Goal: Task Accomplishment & Management: Complete application form

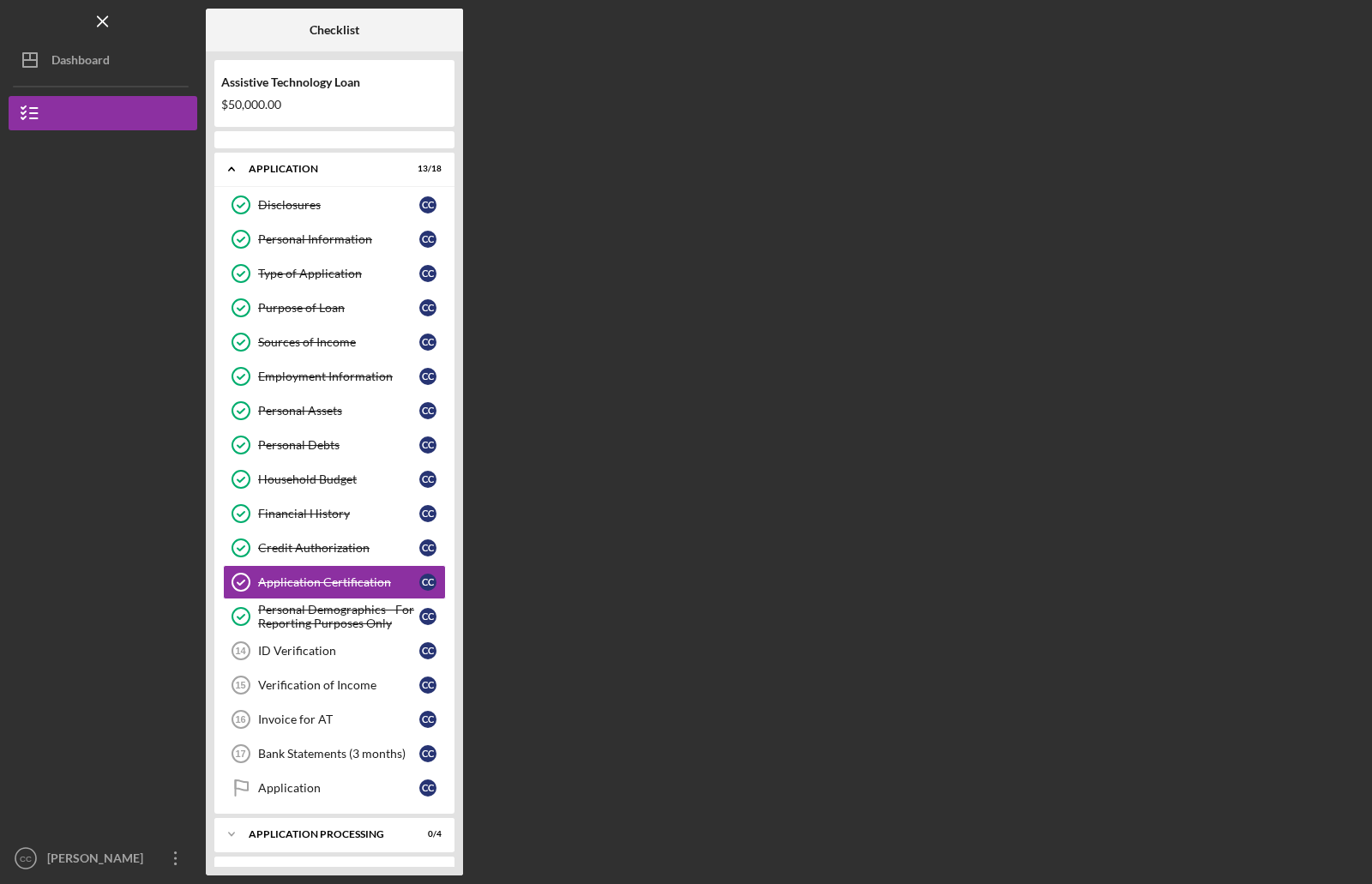
scroll to position [72, 0]
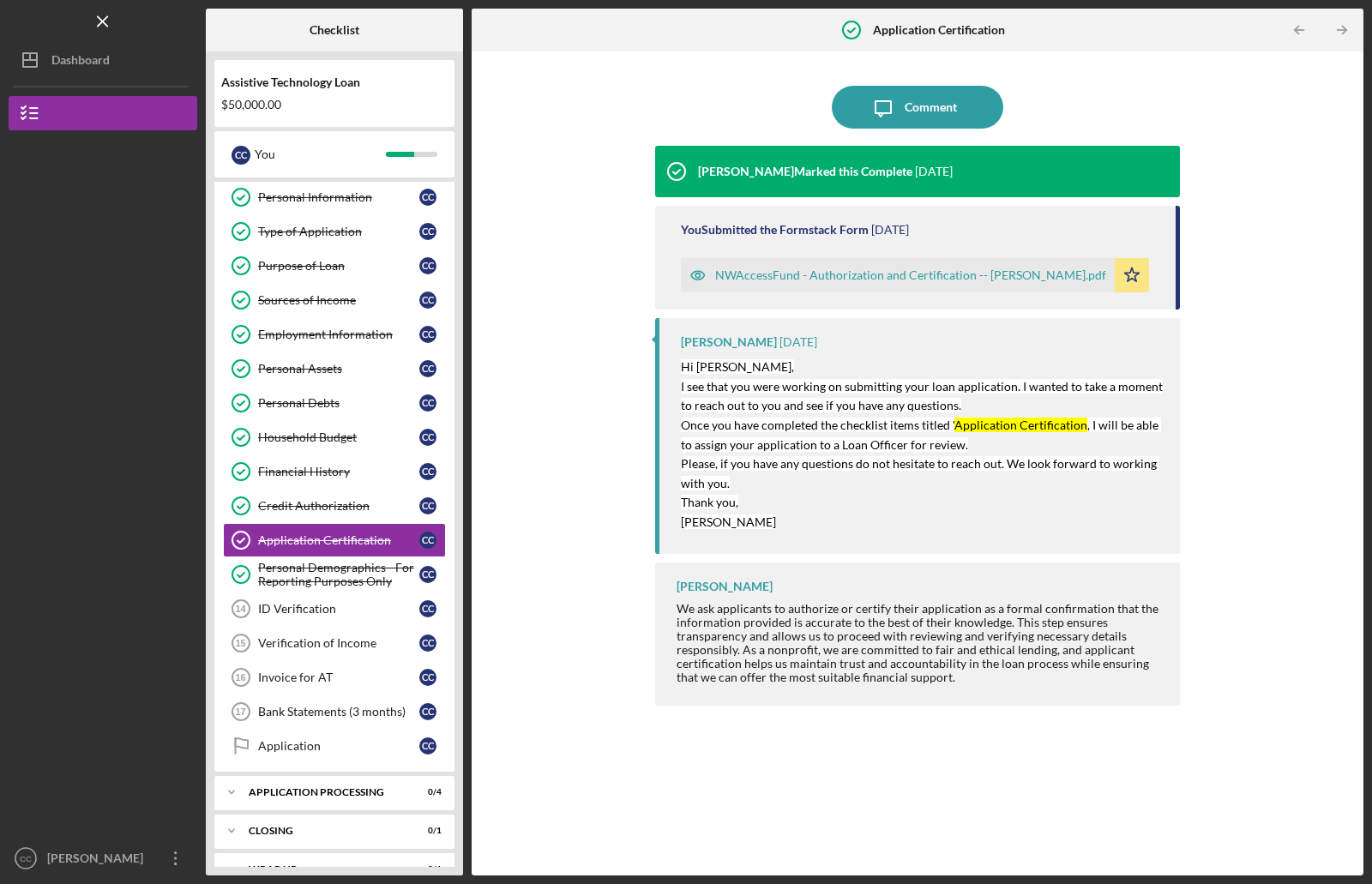
drag, startPoint x: 1178, startPoint y: 300, endPoint x: 1174, endPoint y: 312, distance: 12.6
click at [1172, 329] on div "[PERSON_NAME] Marked this Complete [DATE] You Submitted the Formstack Form [DAT…" at bounding box center [917, 497] width 525 height 703
click at [320, 604] on div "ID Verification" at bounding box center [339, 608] width 161 height 14
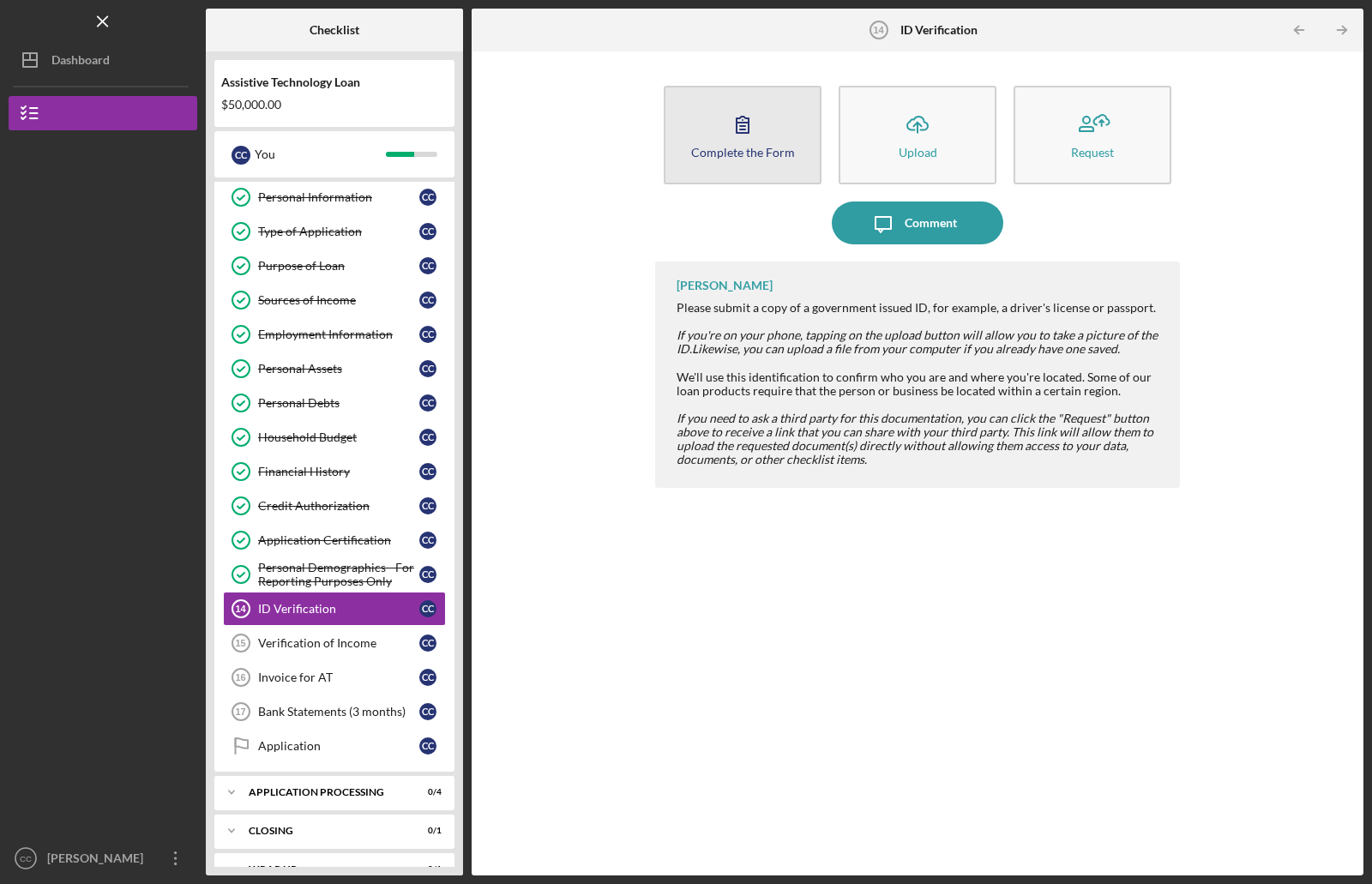
click at [754, 119] on icon "button" at bounding box center [743, 125] width 43 height 43
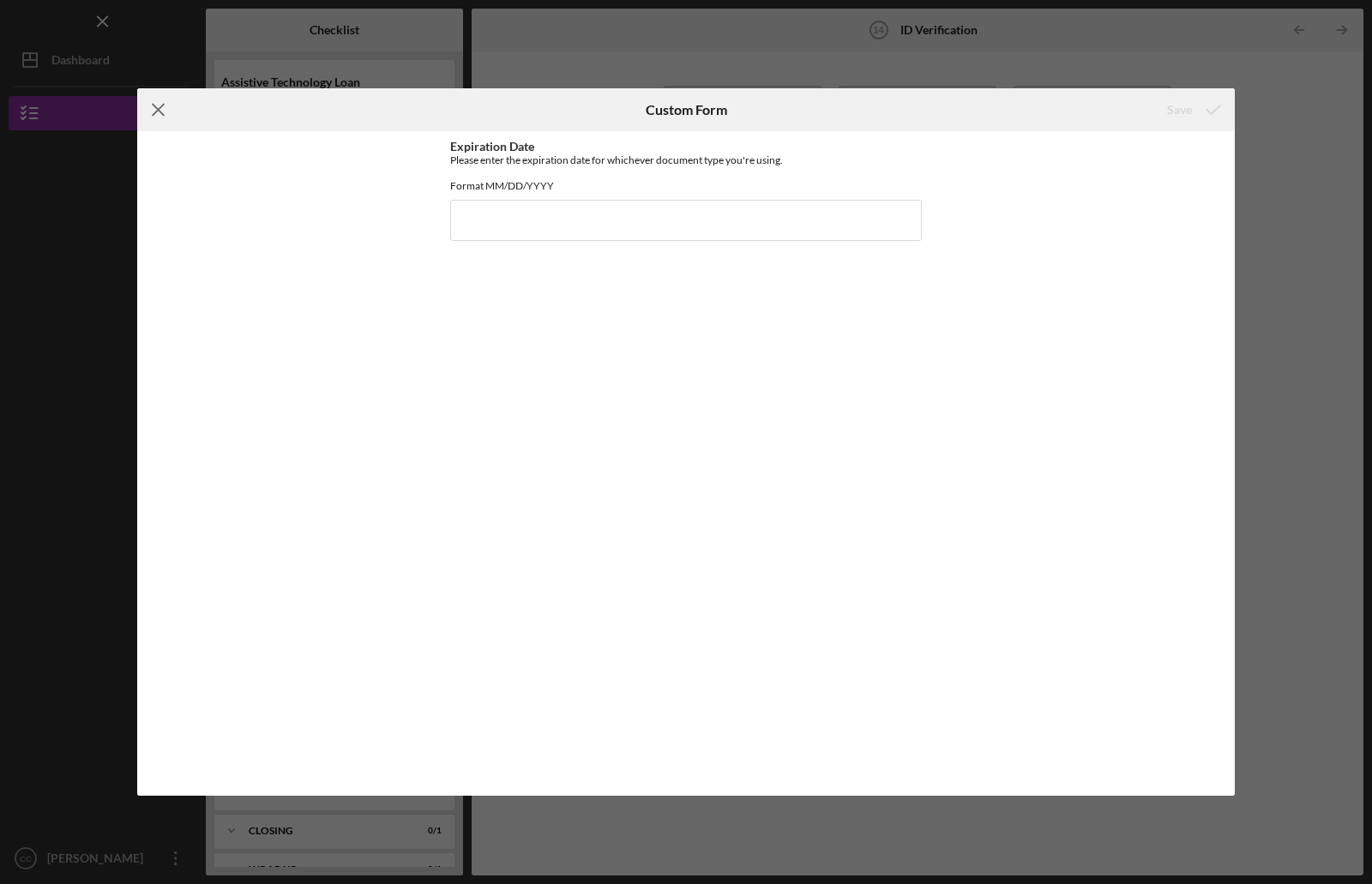
click at [159, 107] on icon "Icon/Menu Close" at bounding box center [159, 110] width 43 height 43
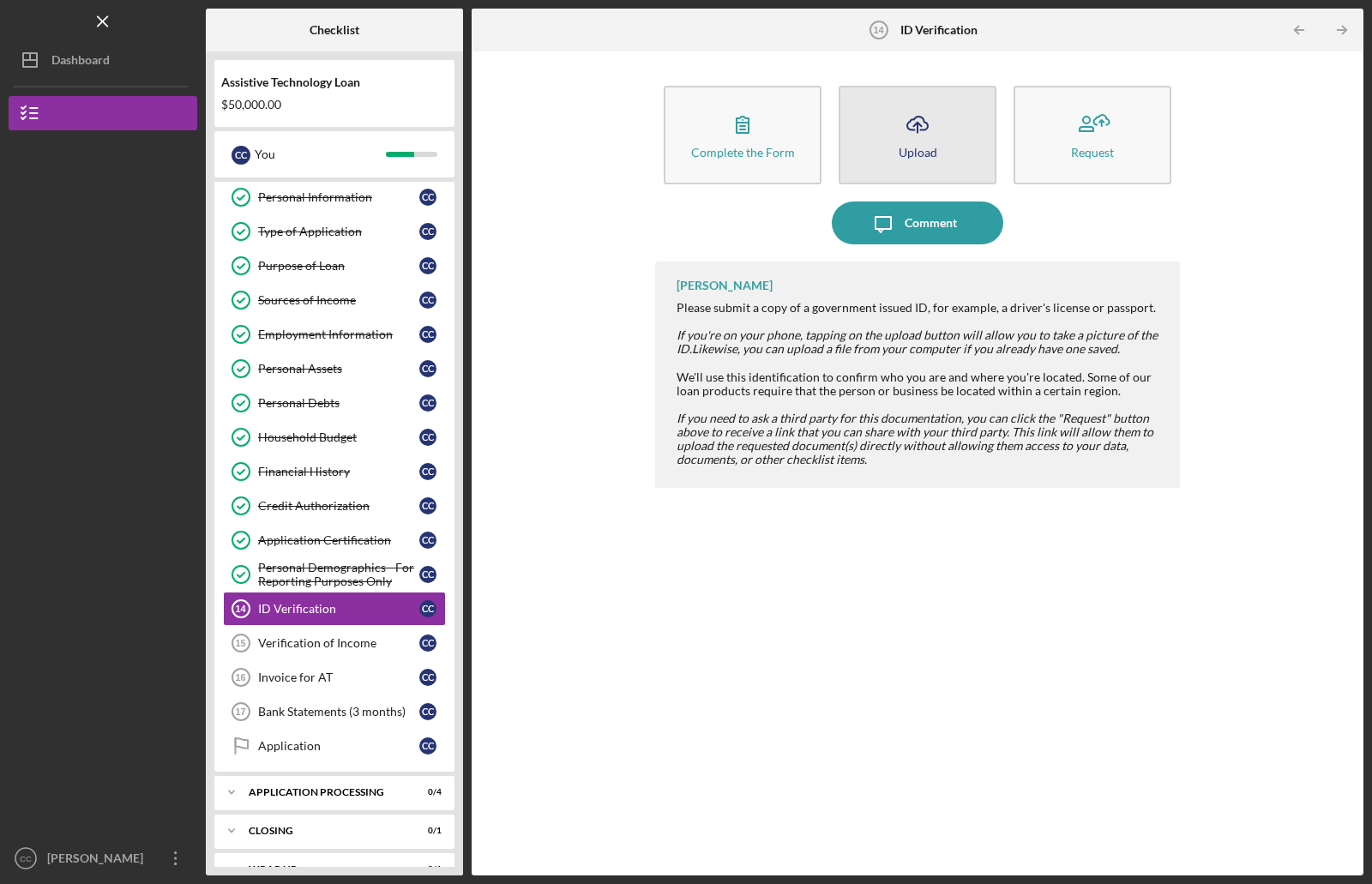
click at [918, 116] on icon "Icon/Upload" at bounding box center [918, 125] width 43 height 43
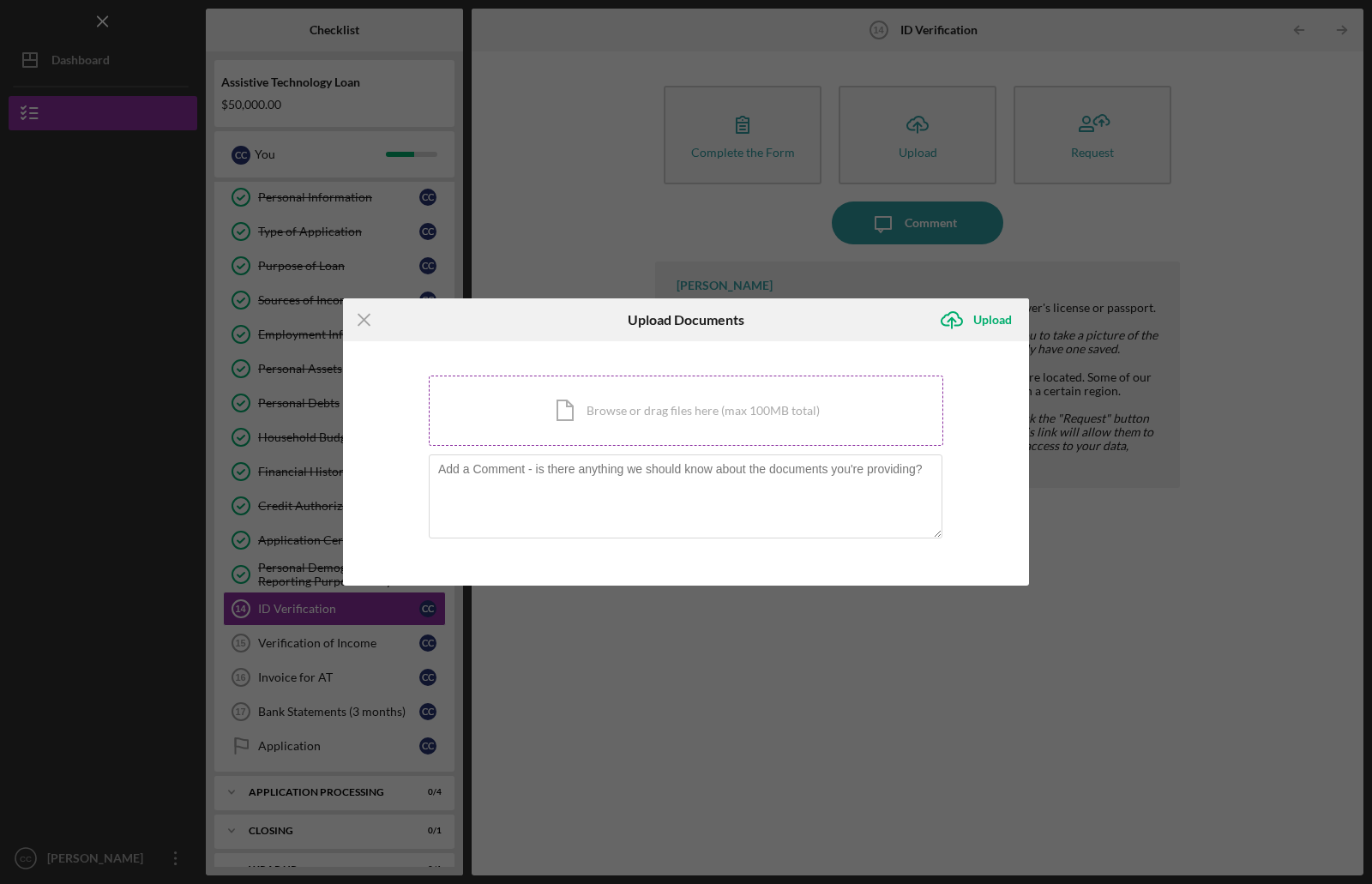
click at [593, 408] on div "Icon/Document Browse or drag files here (max 100MB total) Tap to choose files o…" at bounding box center [686, 411] width 514 height 71
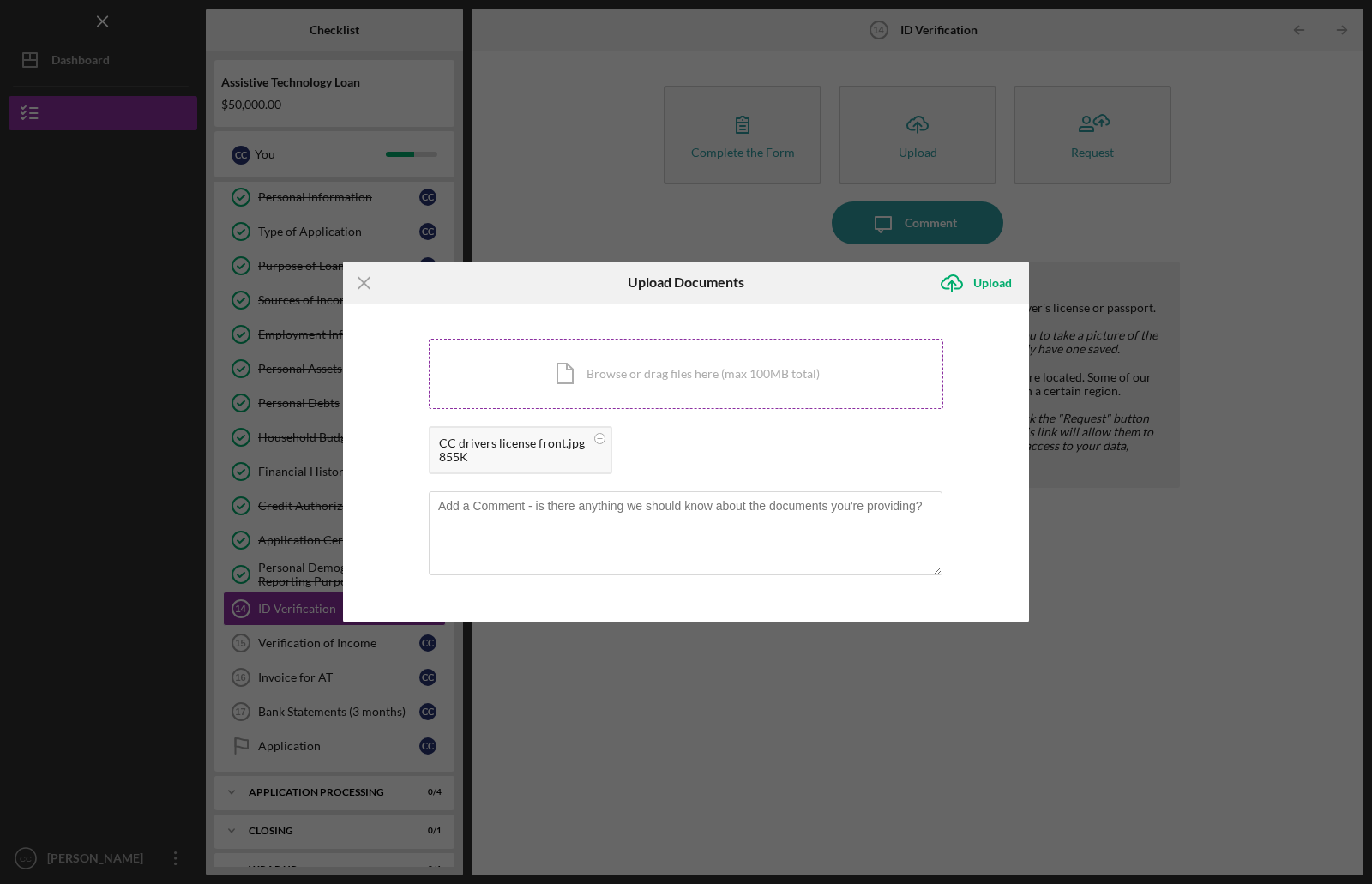
click at [738, 374] on div "Icon/Document Browse or drag files here (max 100MB total) Tap to choose files o…" at bounding box center [686, 374] width 514 height 71
click at [999, 286] on div "Upload" at bounding box center [992, 283] width 38 height 34
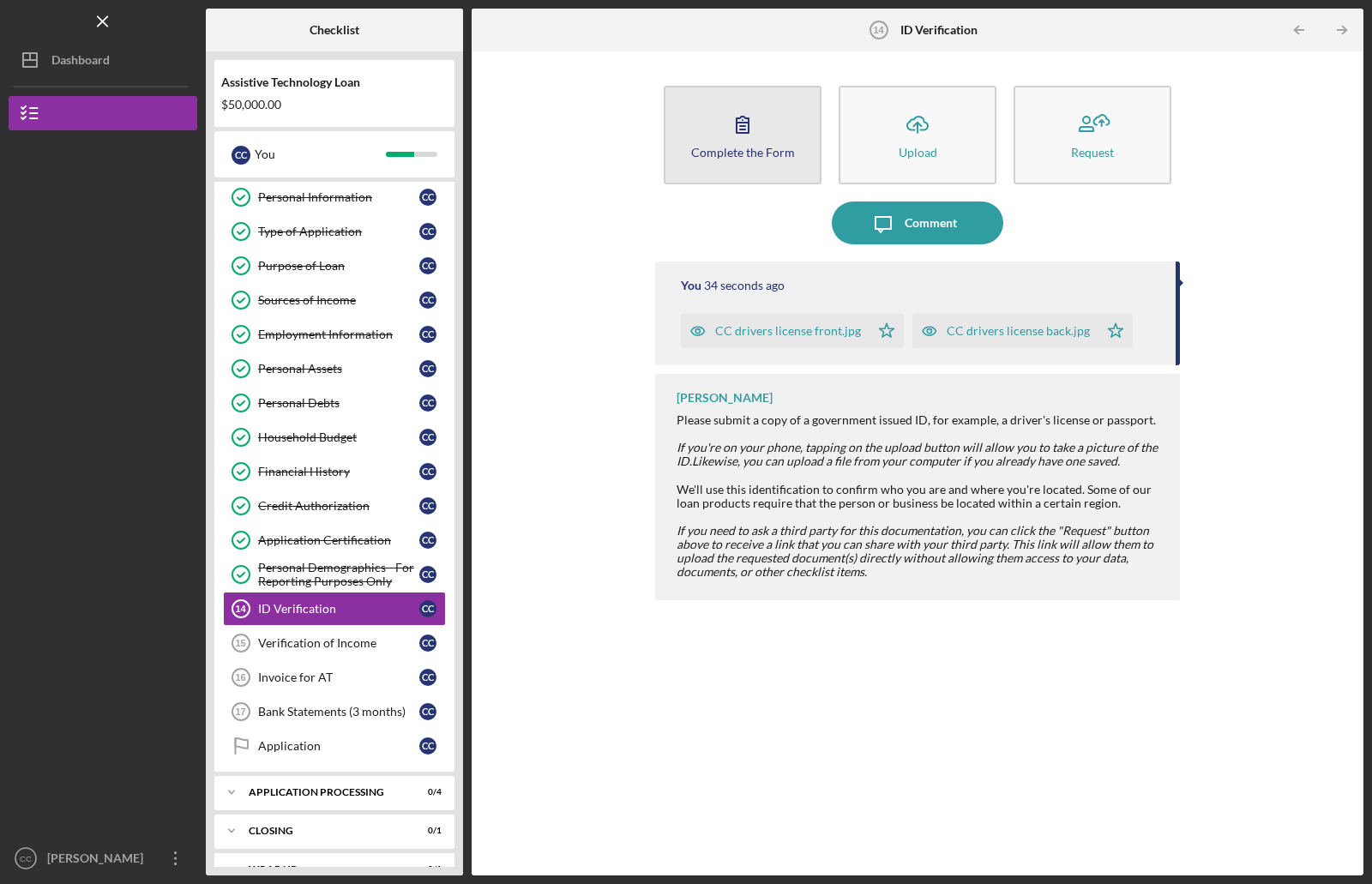
click at [729, 134] on icon "button" at bounding box center [743, 125] width 43 height 43
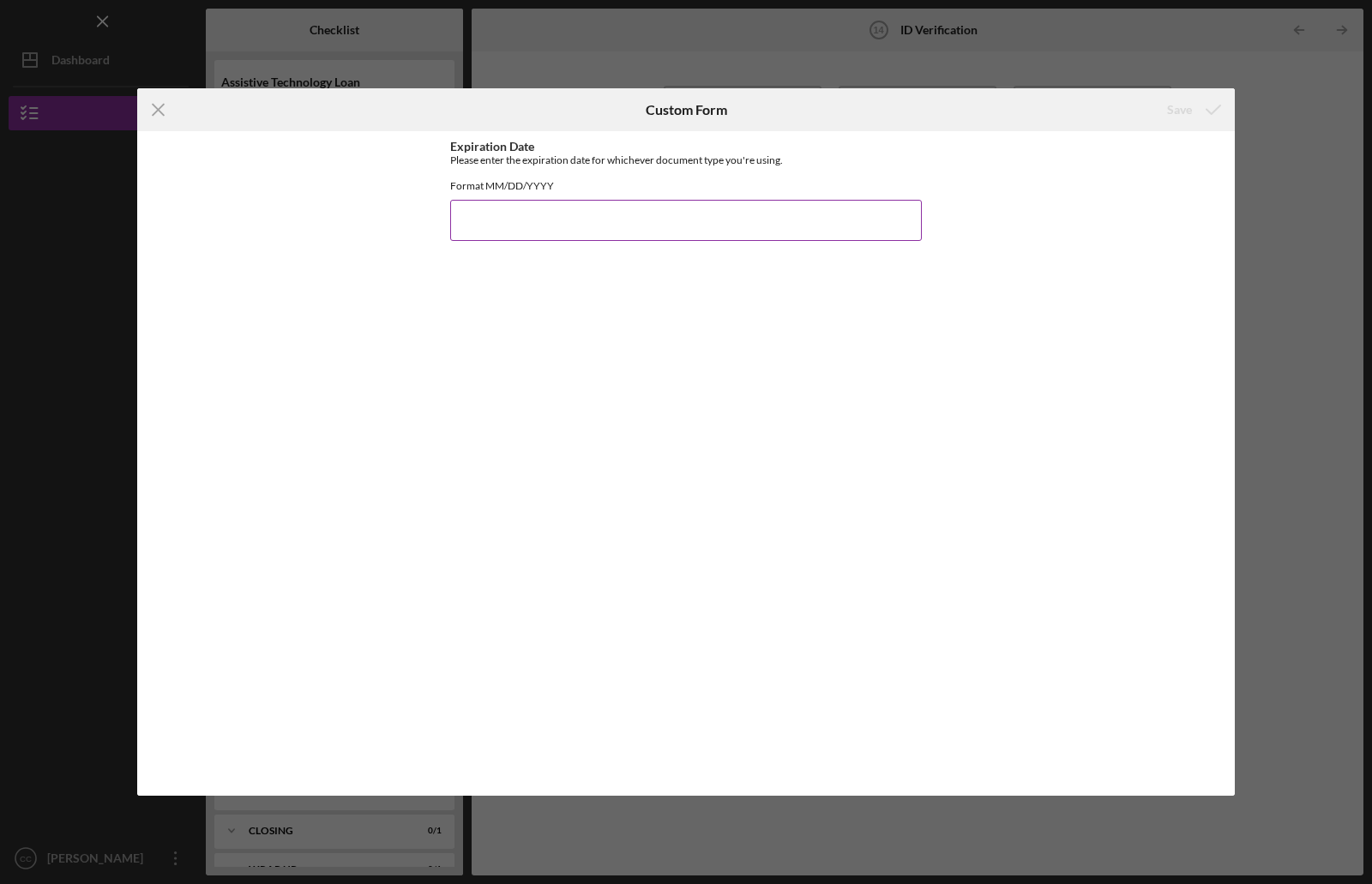
click at [524, 227] on input "Expiration Date" at bounding box center [686, 221] width 472 height 41
type input "[DATE]"
click at [1186, 116] on div "Save" at bounding box center [1179, 109] width 25 height 34
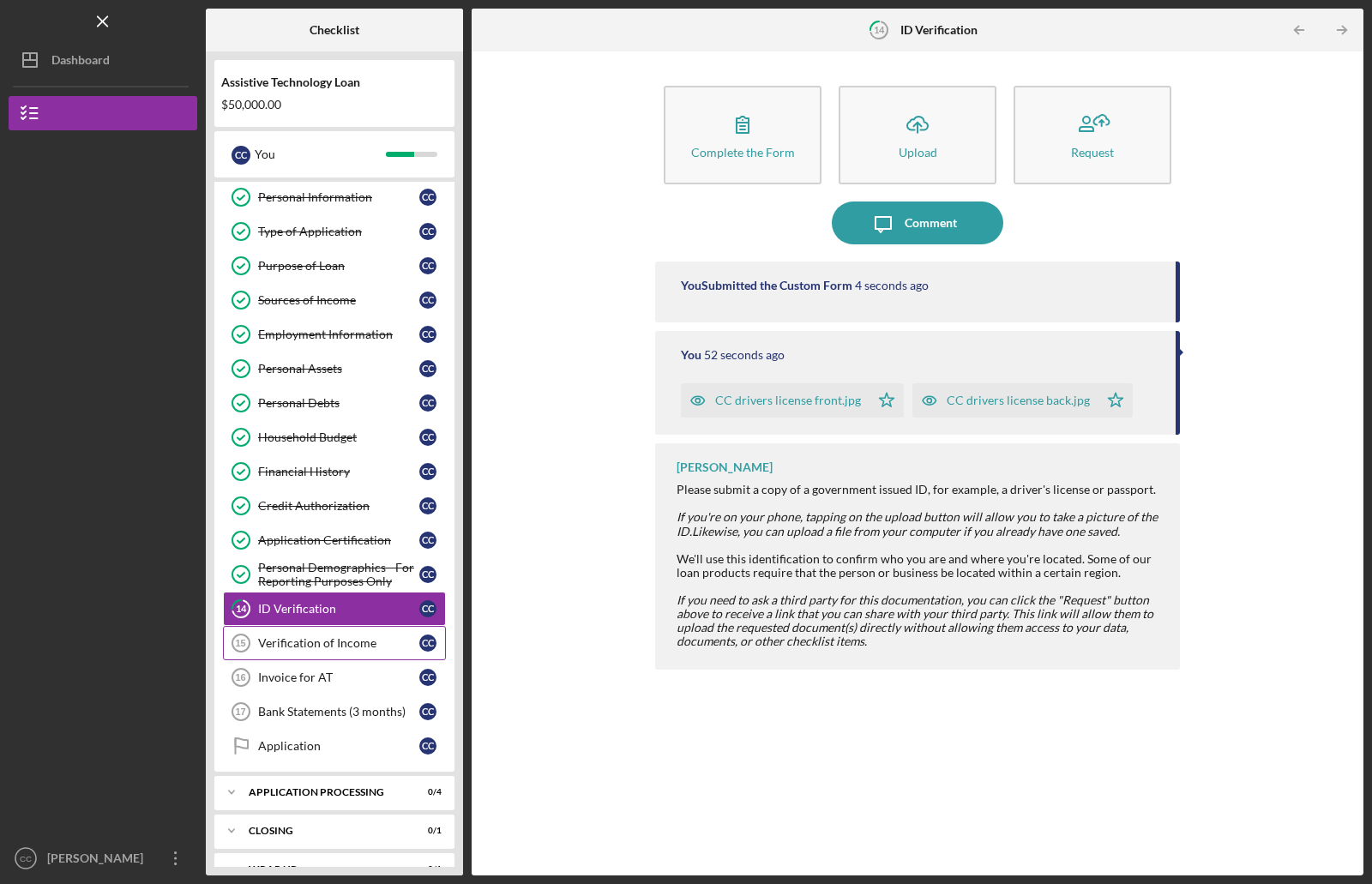
click at [353, 646] on div "Verification of Income" at bounding box center [339, 643] width 161 height 14
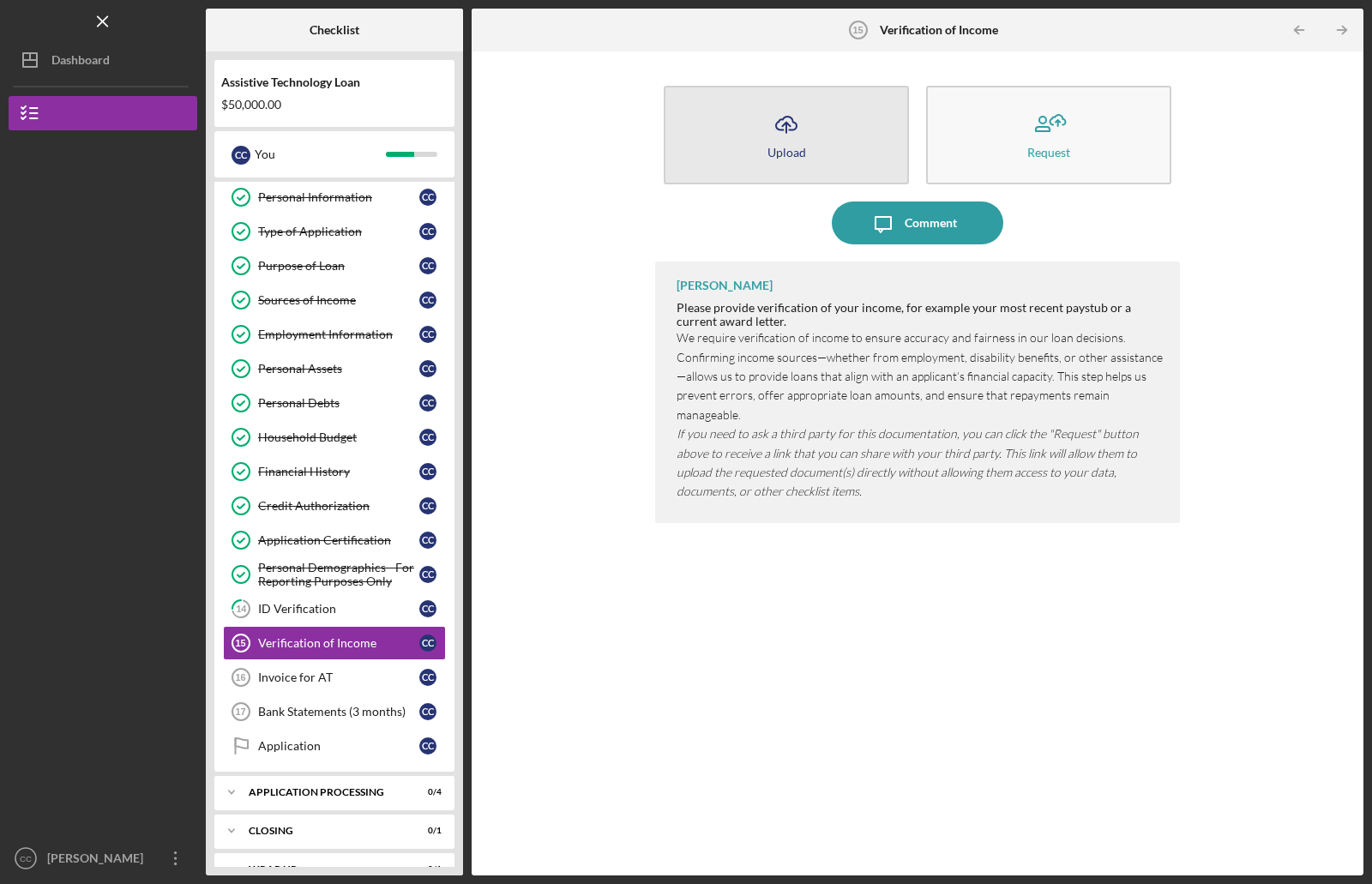
click at [797, 130] on icon "Icon/Upload" at bounding box center [786, 125] width 43 height 43
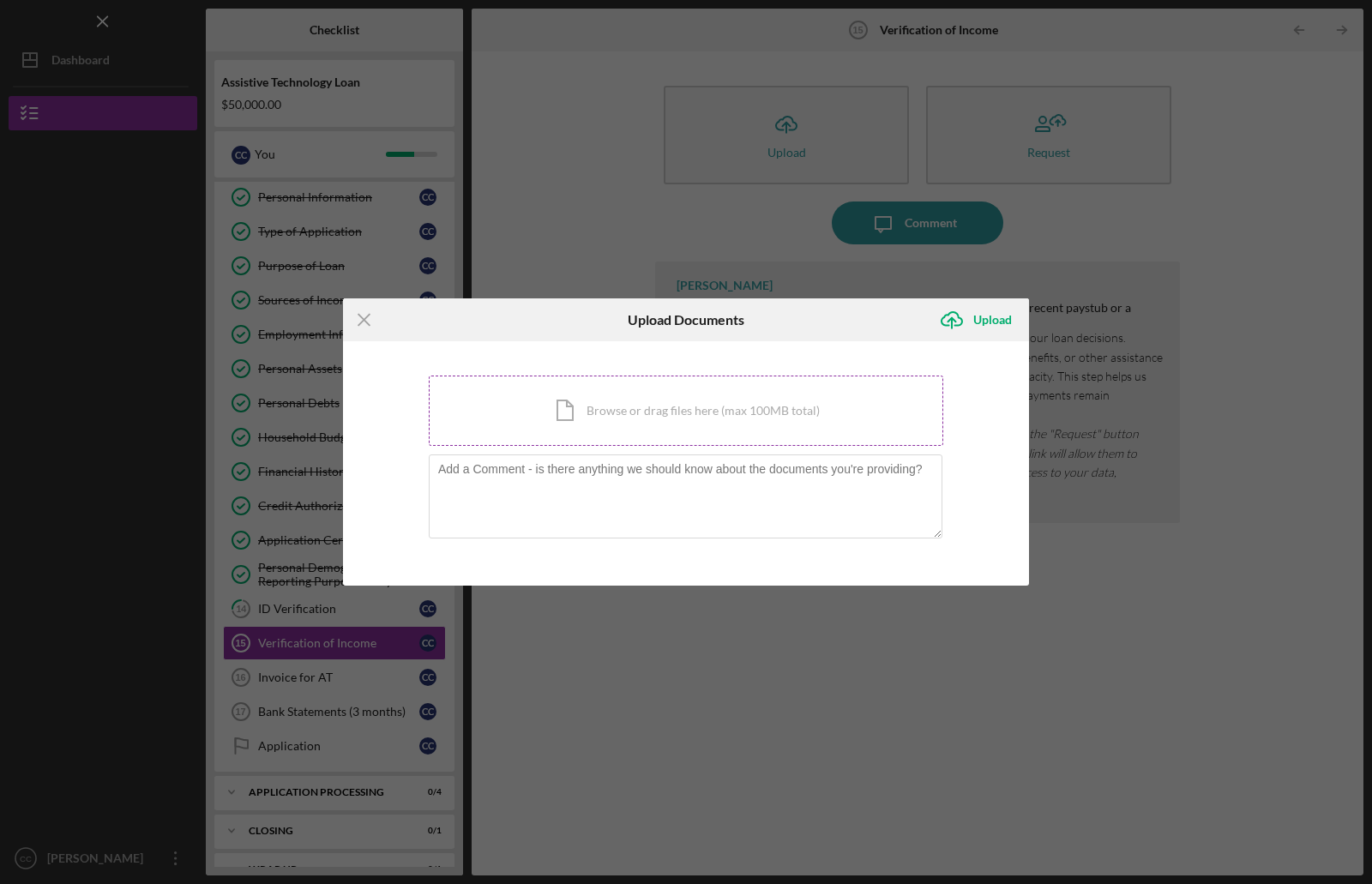
click at [798, 417] on div "Icon/Document Browse or drag files here (max 100MB total) Tap to choose files o…" at bounding box center [686, 411] width 514 height 71
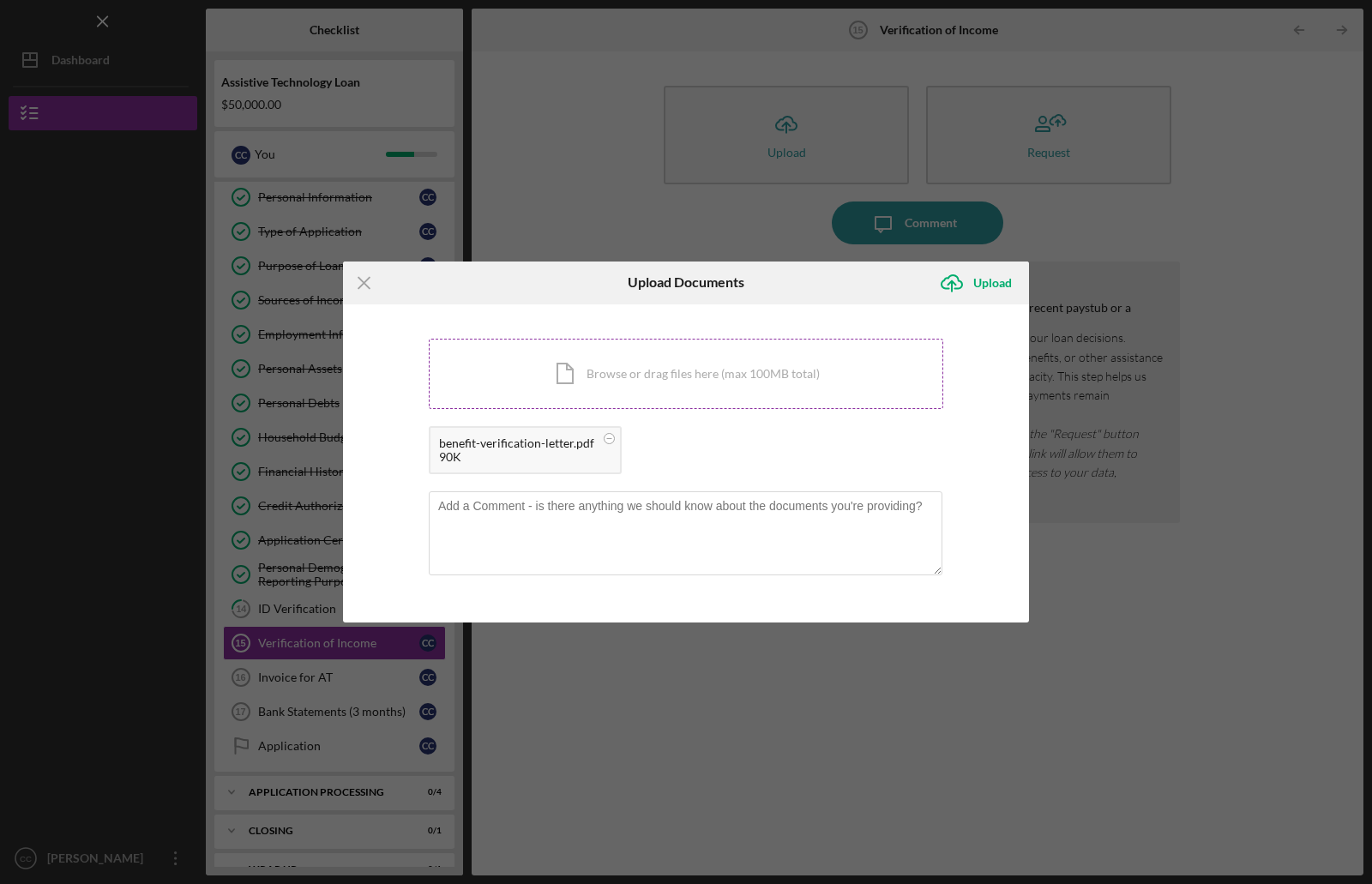
click at [738, 364] on div "Icon/Document Browse or drag files here (max 100MB total) Tap to choose files o…" at bounding box center [686, 374] width 514 height 71
click at [533, 507] on textarea at bounding box center [685, 534] width 513 height 84
type textarea "T"
type textarea "SS and KPERs Pension"
click at [984, 282] on div "Upload" at bounding box center [992, 283] width 38 height 34
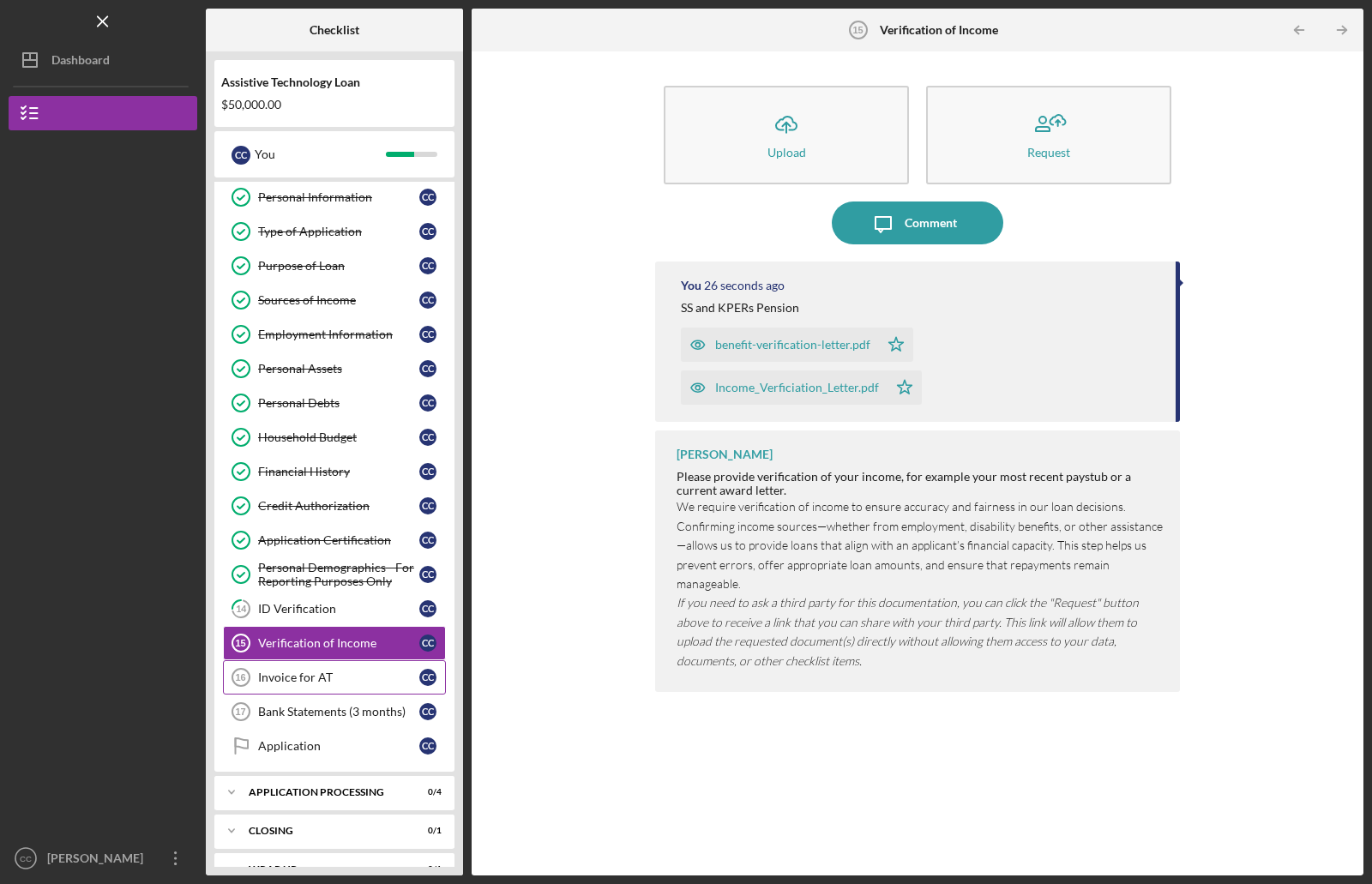
click at [290, 674] on div "Invoice for AT" at bounding box center [339, 677] width 161 height 14
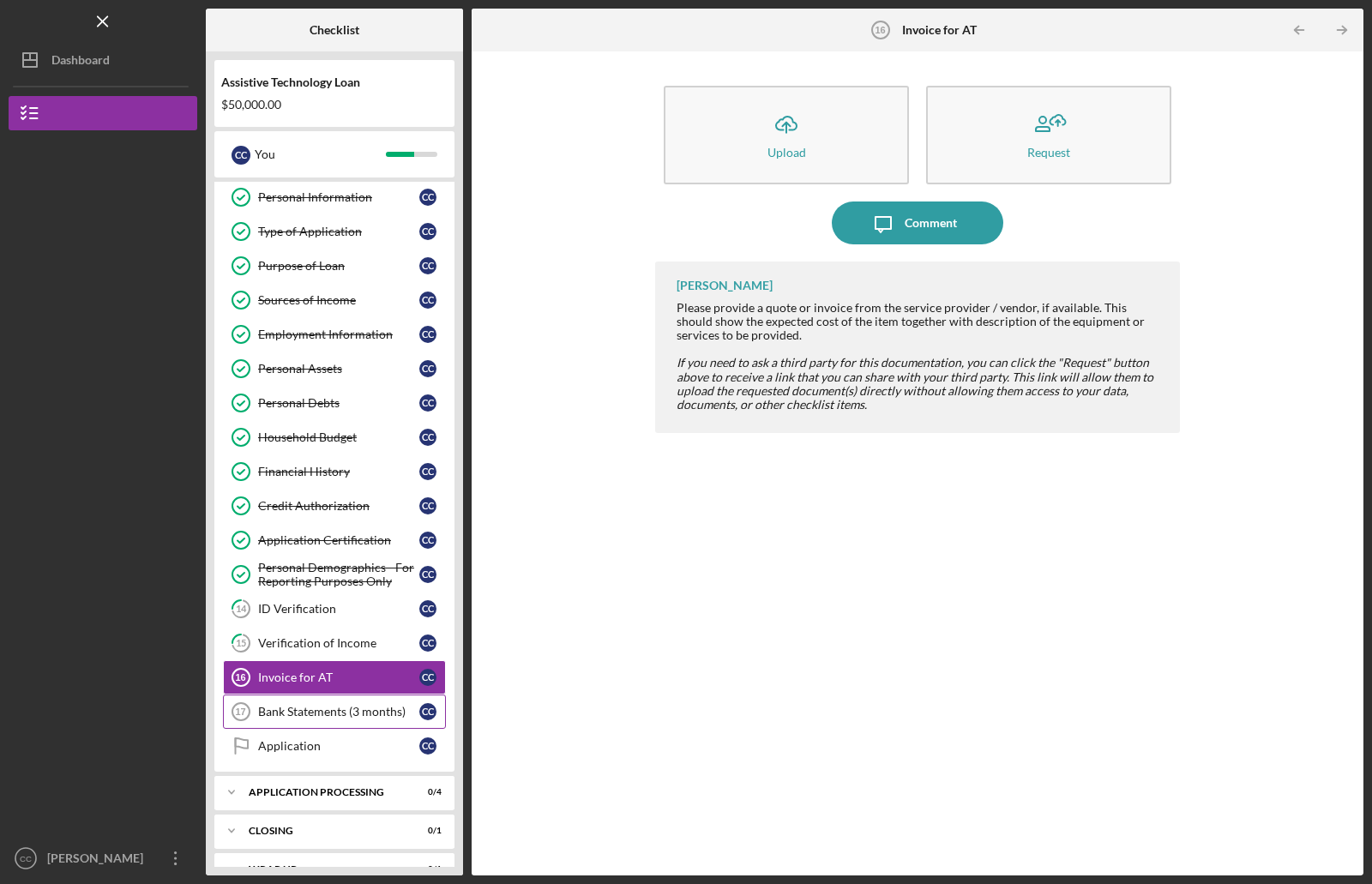
click at [350, 717] on div "Bank Statements (3 months)" at bounding box center [339, 711] width 161 height 14
